Goal: Check status: Check status

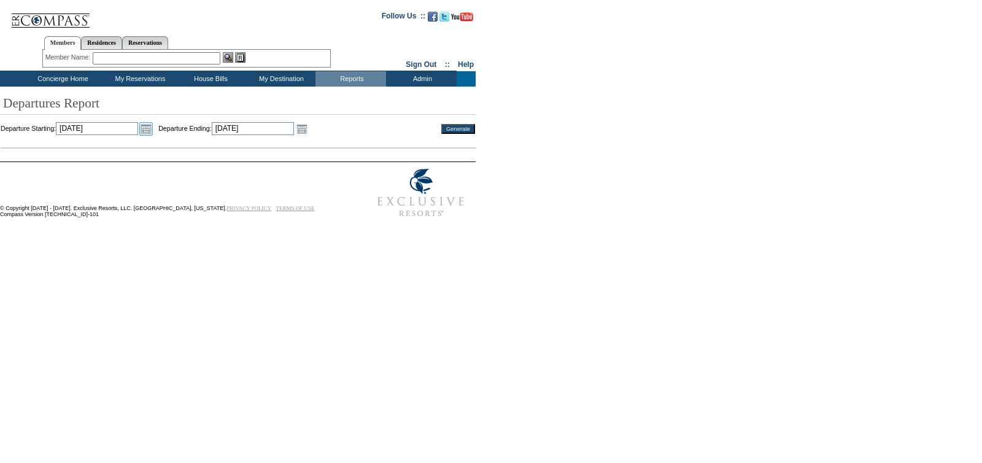
click at [153, 128] on link "Open the calendar popup." at bounding box center [145, 128] width 13 height 13
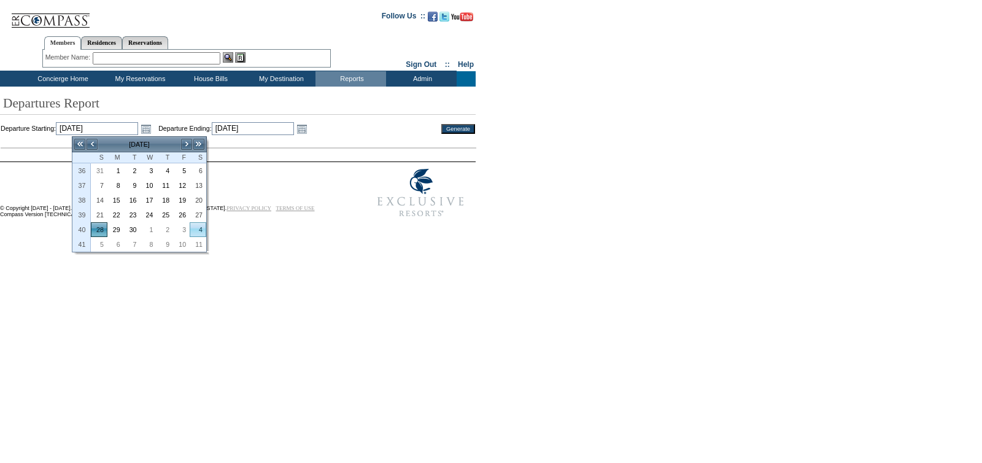
click at [201, 228] on link "4" at bounding box center [197, 229] width 15 height 13
type input "[DATE]"
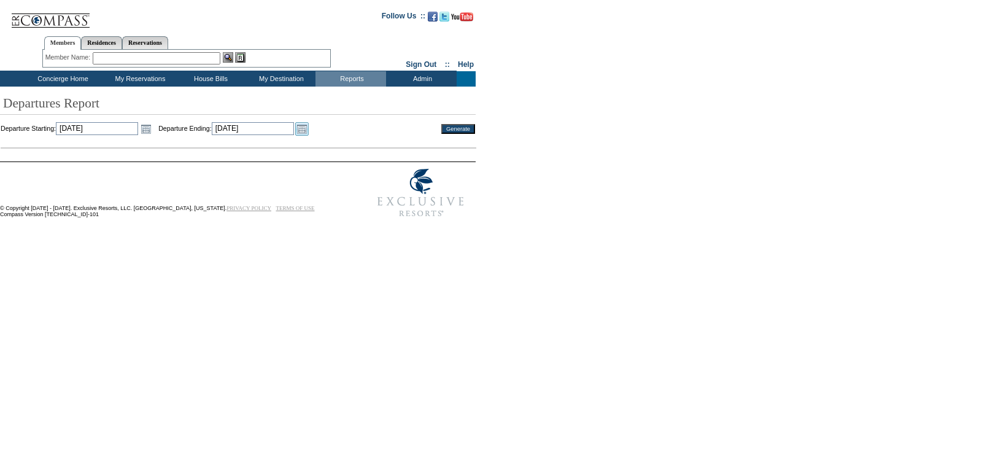
click at [309, 132] on link "Open the calendar popup." at bounding box center [301, 128] width 13 height 13
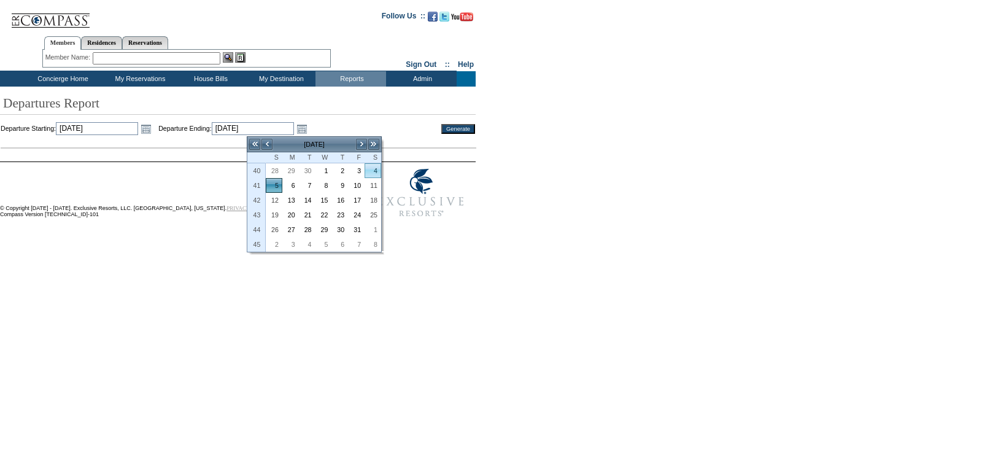
click at [371, 172] on link "4" at bounding box center [372, 170] width 15 height 13
type input "[DATE]"
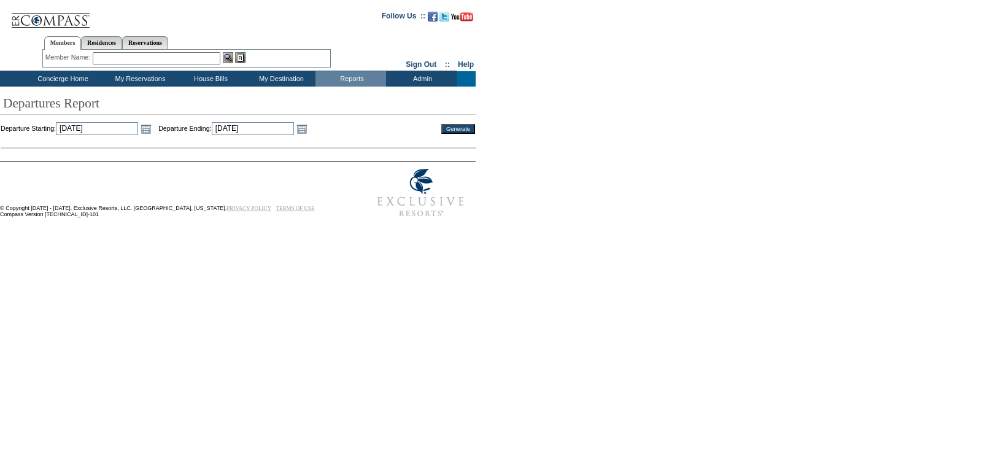
click at [456, 125] on input "Generate" at bounding box center [458, 129] width 34 height 10
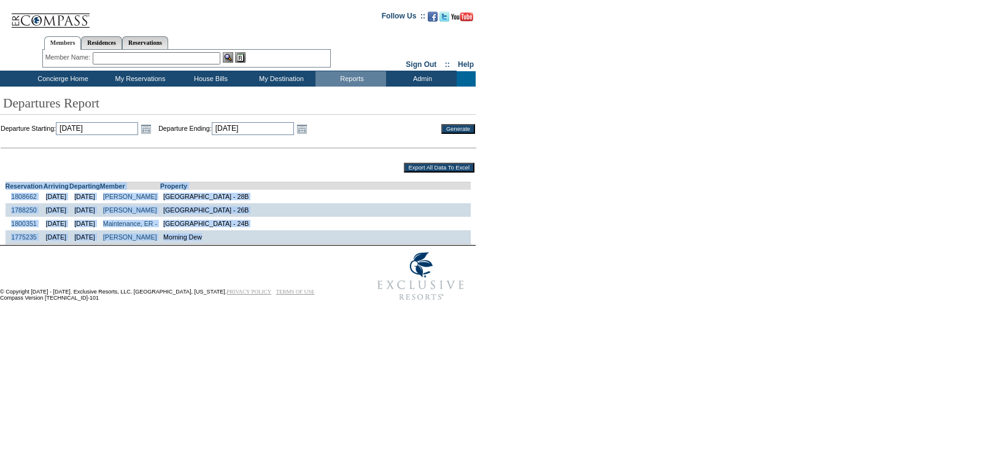
drag, startPoint x: 0, startPoint y: 187, endPoint x: 291, endPoint y: 250, distance: 298.0
click at [291, 244] on td "Reservation Arriving Departing Member Property 1808662 10/2/2025 10/4/2025 Sing…" at bounding box center [238, 209] width 474 height 70
copy td "Reservation Arriving Departing Member Property 1808662 10/2/2025 10/4/2025 Sing…"
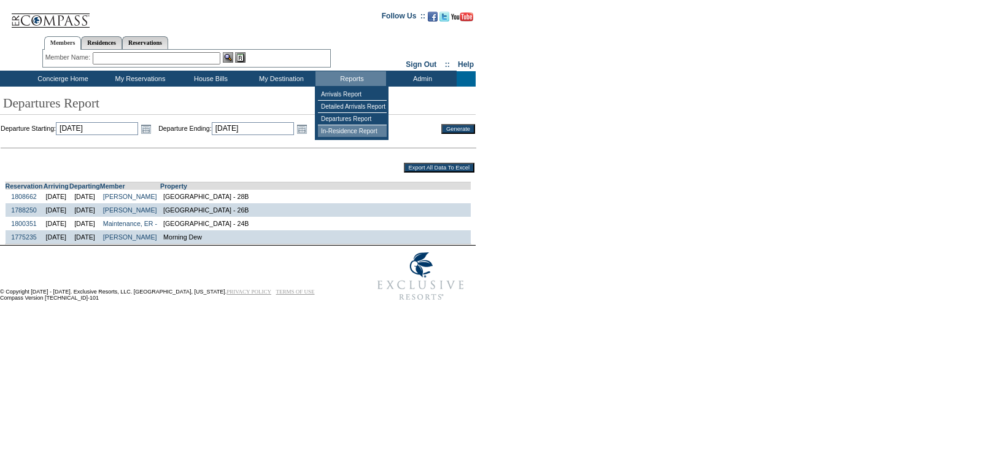
click at [364, 133] on td "In-Residence Report" at bounding box center [352, 131] width 69 height 12
